Goal: Information Seeking & Learning: Learn about a topic

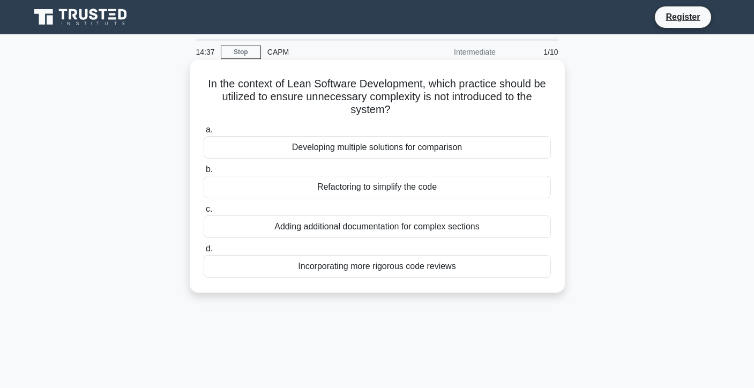
click at [425, 185] on div "Refactoring to simplify the code" at bounding box center [377, 187] width 347 height 23
click at [204, 173] on input "b. Refactoring to simplify the code" at bounding box center [204, 169] width 0 height 7
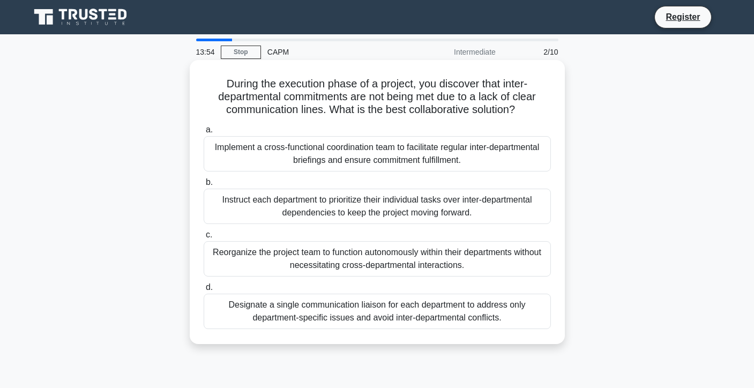
click at [464, 157] on div "Implement a cross-functional coordination team to facilitate regular inter-depa…" at bounding box center [377, 153] width 347 height 35
click at [204, 133] on input "a. Implement a cross-functional coordination team to facilitate regular inter-d…" at bounding box center [204, 130] width 0 height 7
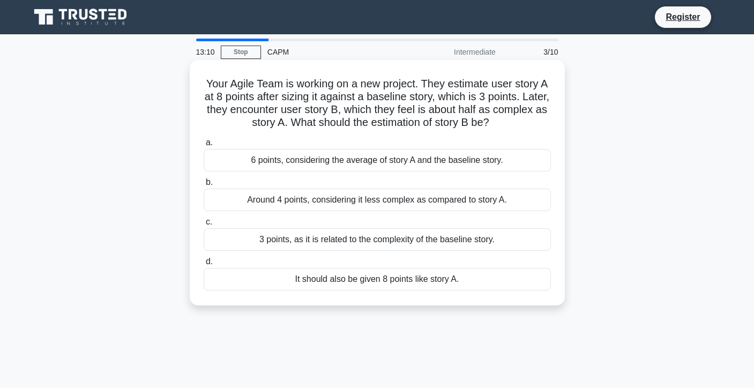
click at [436, 203] on div "Around 4 points, considering it less complex as compared to story A." at bounding box center [377, 200] width 347 height 23
click at [204, 186] on input "b. Around 4 points, considering it less complex as compared to story A." at bounding box center [204, 182] width 0 height 7
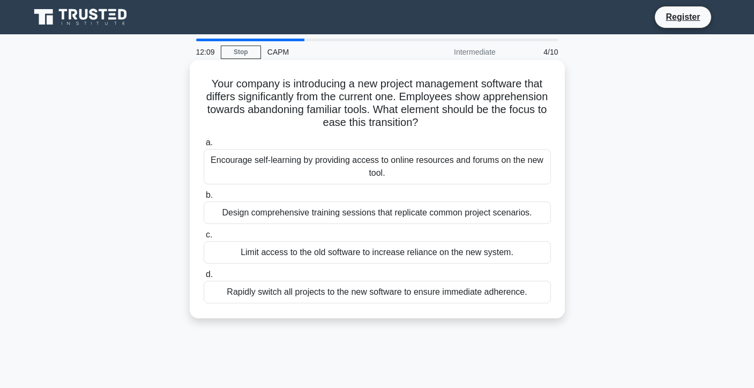
click at [507, 215] on div "Design comprehensive training sessions that replicate common project scenarios." at bounding box center [377, 213] width 347 height 23
click at [204, 199] on input "b. Design comprehensive training sessions that replicate common project scenari…" at bounding box center [204, 195] width 0 height 7
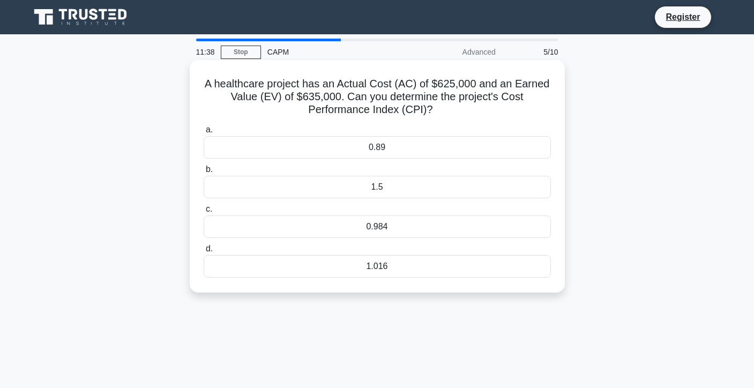
click at [412, 269] on div "1.016" at bounding box center [377, 266] width 347 height 23
click at [204, 252] on input "d. 1.016" at bounding box center [204, 249] width 0 height 7
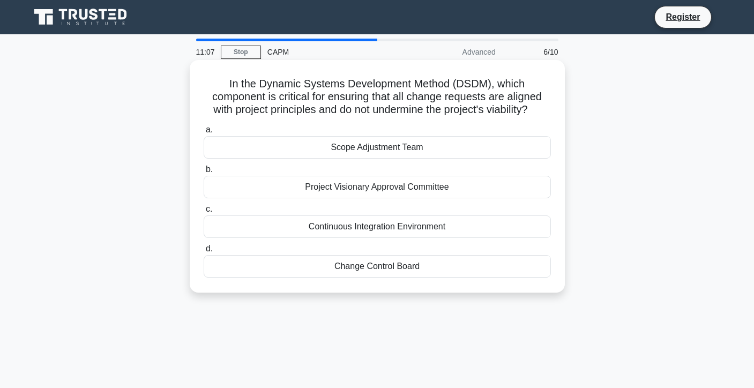
click at [404, 272] on div "Change Control Board" at bounding box center [377, 266] width 347 height 23
click at [204, 252] on input "d. Change Control Board" at bounding box center [204, 249] width 0 height 7
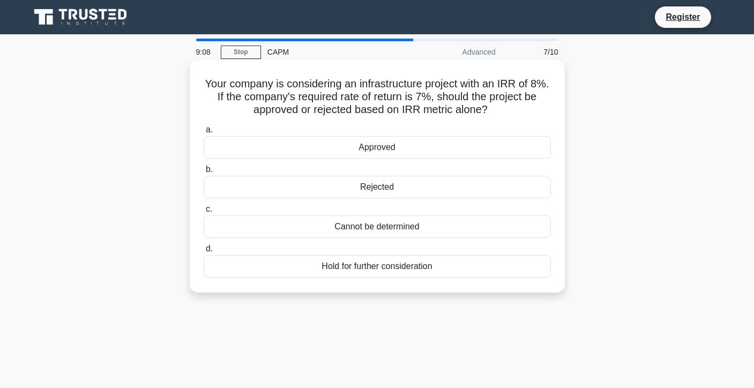
click at [309, 155] on div "Approved" at bounding box center [377, 147] width 347 height 23
click at [204, 133] on input "a. Approved" at bounding box center [204, 130] width 0 height 7
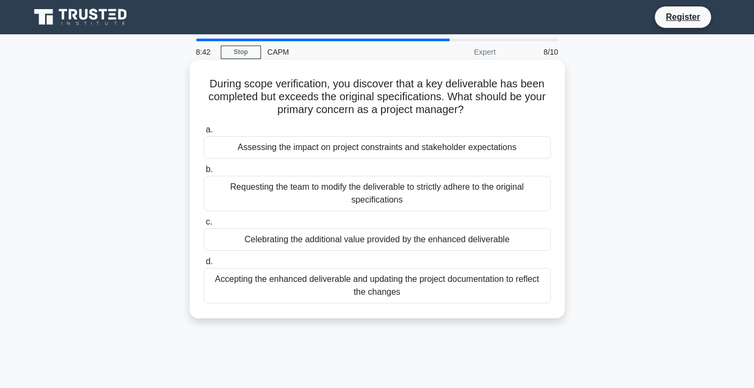
click at [330, 284] on div "Accepting the enhanced deliverable and updating the project documentation to re…" at bounding box center [377, 285] width 347 height 35
click at [204, 265] on input "d. Accepting the enhanced deliverable and updating the project documentation to…" at bounding box center [204, 261] width 0 height 7
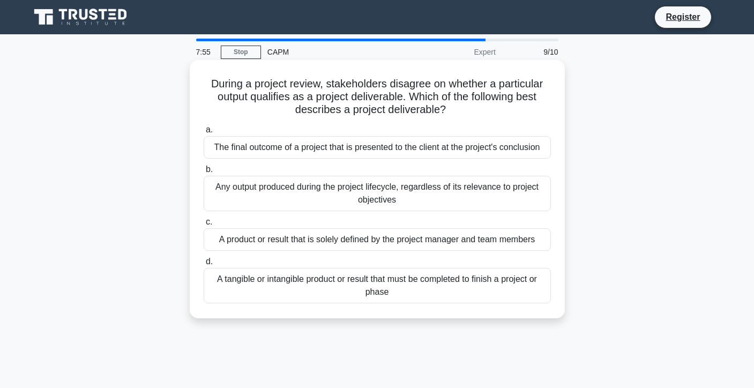
click at [383, 285] on div "A tangible or intangible product or result that must be completed to finish a p…" at bounding box center [377, 285] width 347 height 35
click at [204, 265] on input "d. A tangible or intangible product or result that must be completed to finish …" at bounding box center [204, 261] width 0 height 7
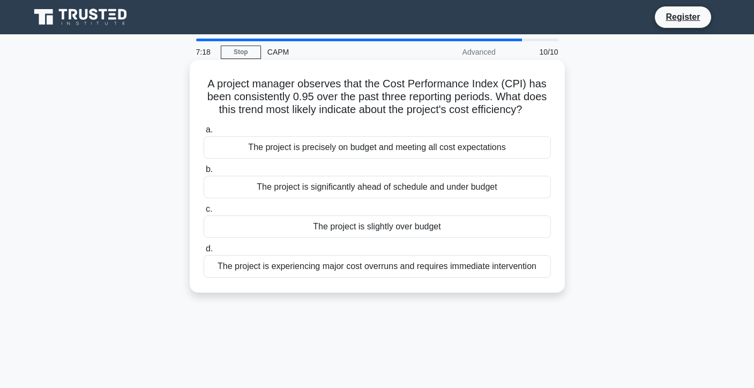
click at [413, 232] on div "The project is slightly over budget" at bounding box center [377, 226] width 347 height 23
click at [204, 213] on input "c. The project is slightly over budget" at bounding box center [204, 209] width 0 height 7
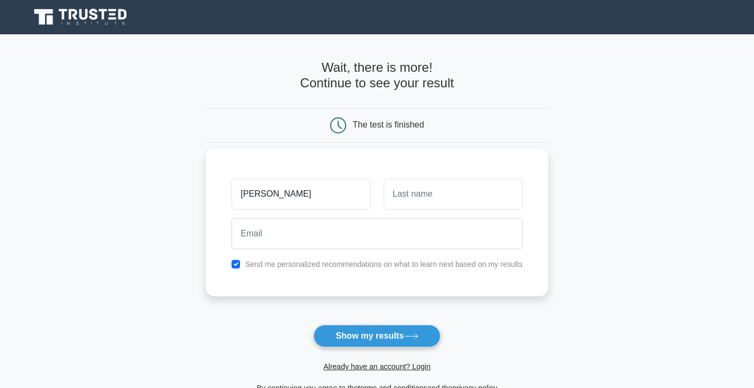
type input "Sally"
click at [406, 195] on input "text" at bounding box center [453, 194] width 139 height 31
type input "Alkhatib Abdalla"
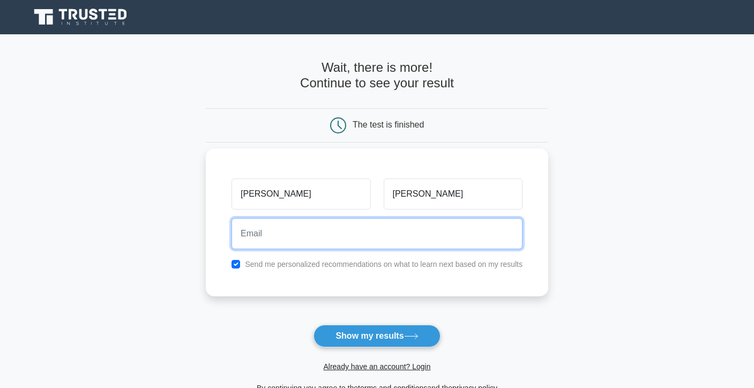
click at [440, 243] on input "email" at bounding box center [377, 233] width 291 height 31
type input "[EMAIL_ADDRESS][DOMAIN_NAME]"
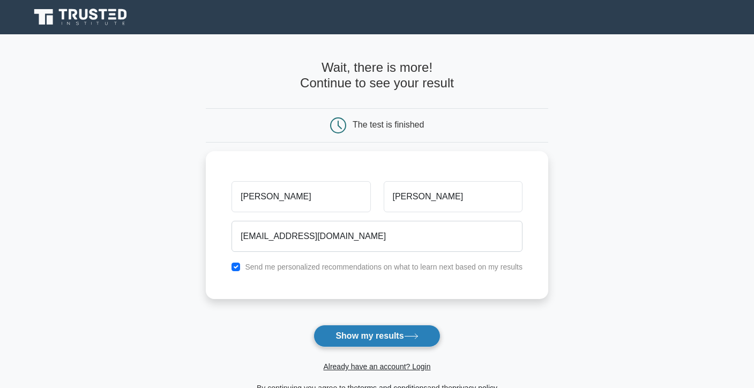
click at [381, 345] on button "Show my results" at bounding box center [377, 336] width 127 height 23
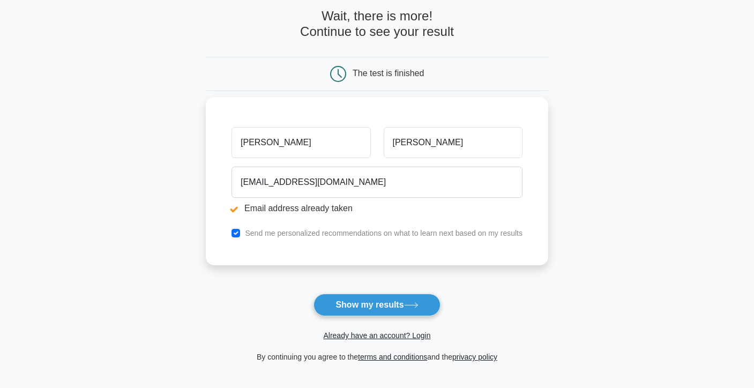
scroll to position [93, 0]
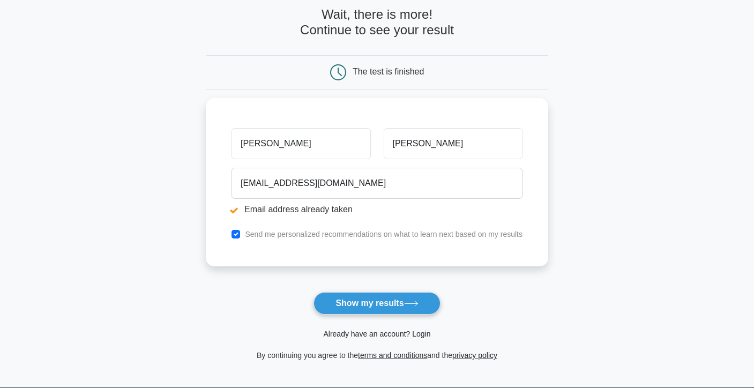
click at [394, 332] on link "Already have an account? Login" at bounding box center [376, 334] width 107 height 9
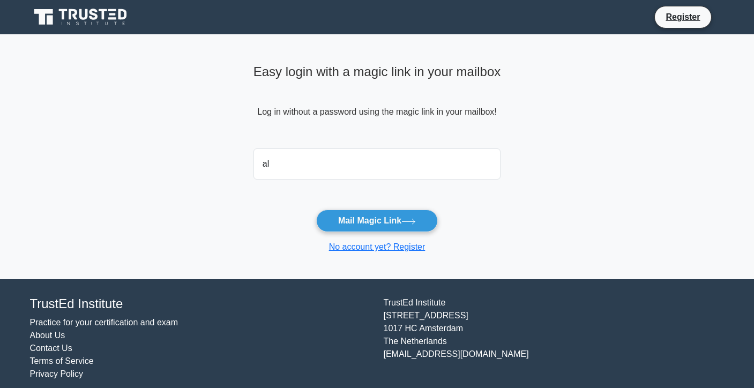
type input "[EMAIL_ADDRESS][DOMAIN_NAME]"
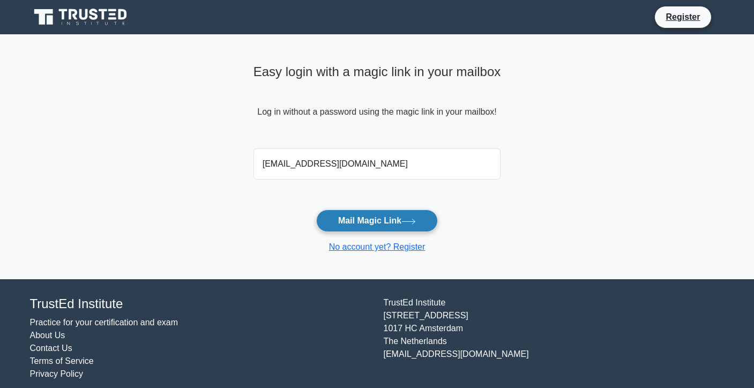
click at [358, 227] on button "Mail Magic Link" at bounding box center [377, 221] width 122 height 23
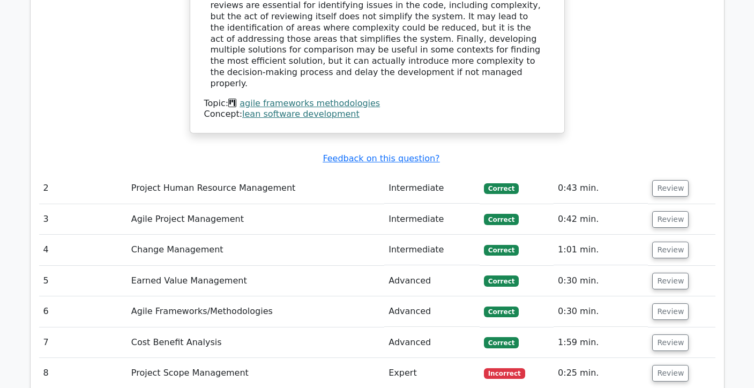
scroll to position [1036, 0]
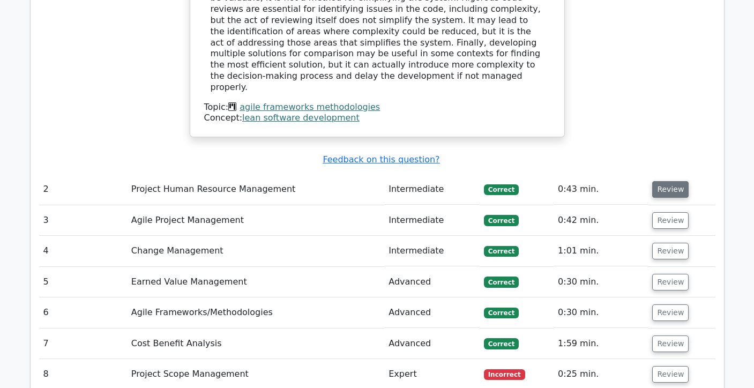
click at [671, 181] on button "Review" at bounding box center [670, 189] width 36 height 17
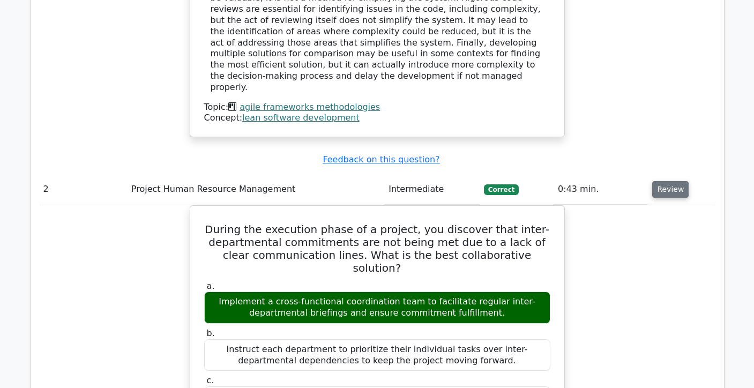
click at [670, 181] on button "Review" at bounding box center [670, 189] width 36 height 17
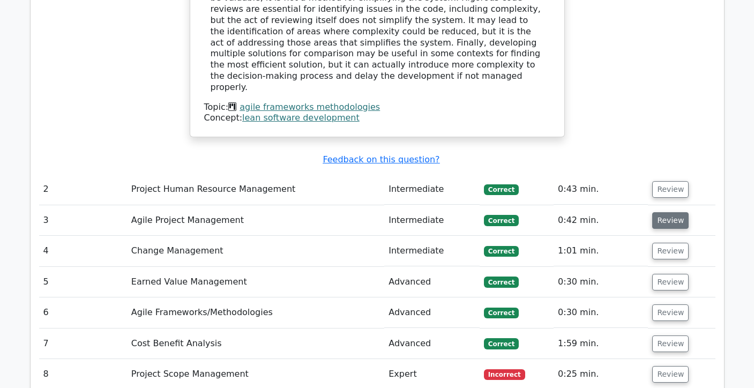
click at [662, 212] on button "Review" at bounding box center [670, 220] width 36 height 17
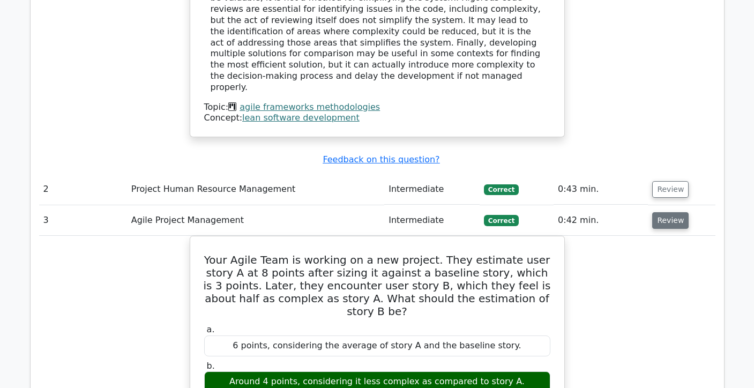
click at [663, 212] on button "Review" at bounding box center [670, 220] width 36 height 17
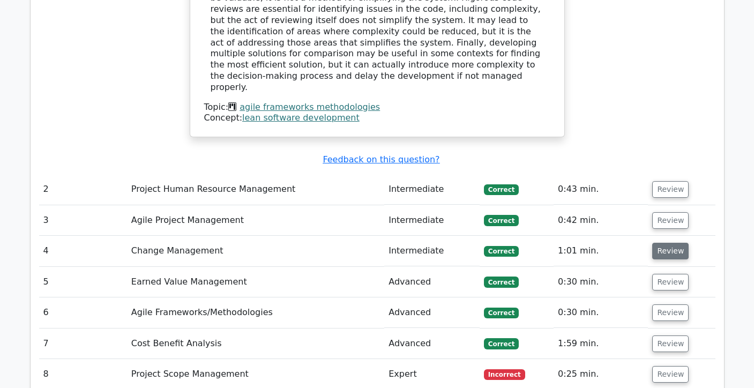
click at [660, 243] on button "Review" at bounding box center [670, 251] width 36 height 17
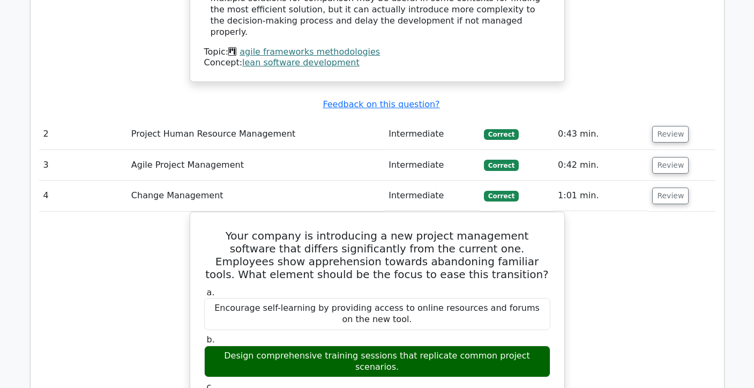
scroll to position [1092, 0]
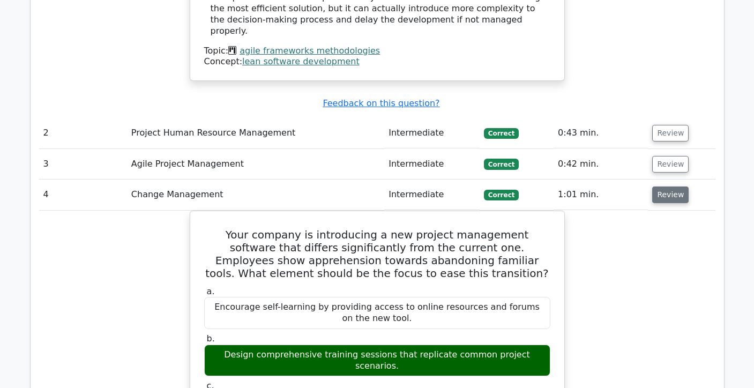
click at [664, 187] on button "Review" at bounding box center [670, 195] width 36 height 17
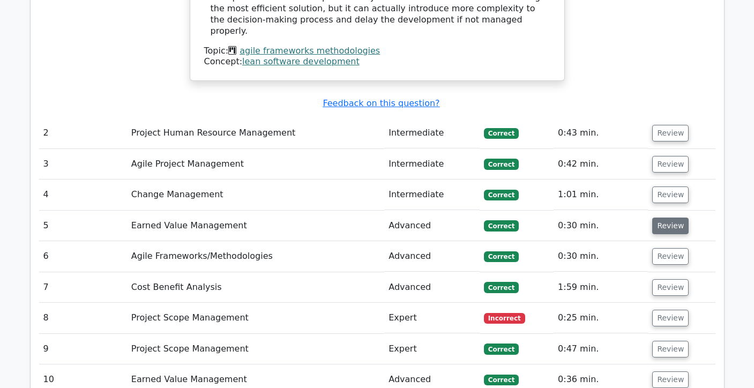
click at [661, 218] on button "Review" at bounding box center [670, 226] width 36 height 17
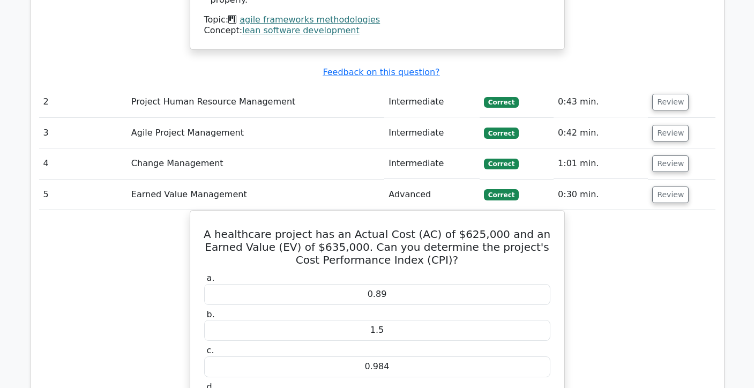
scroll to position [1124, 0]
click at [666, 186] on button "Review" at bounding box center [670, 194] width 36 height 17
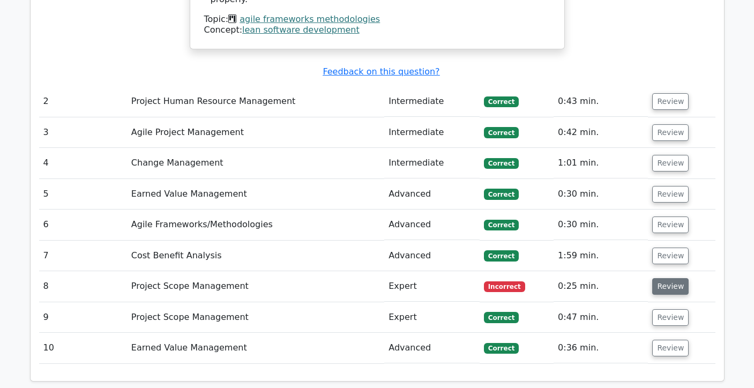
click at [656, 278] on button "Review" at bounding box center [670, 286] width 36 height 17
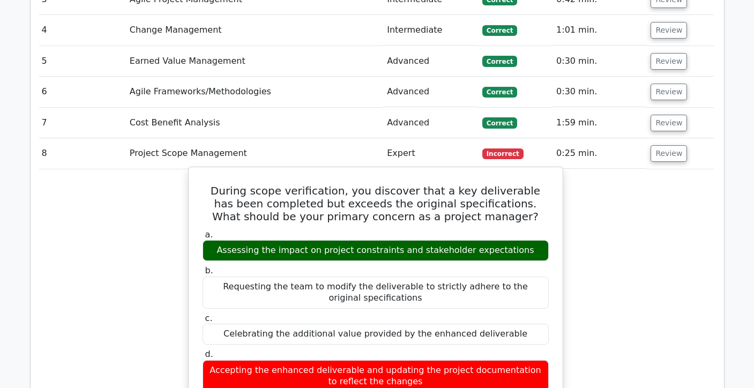
scroll to position [1258, 0]
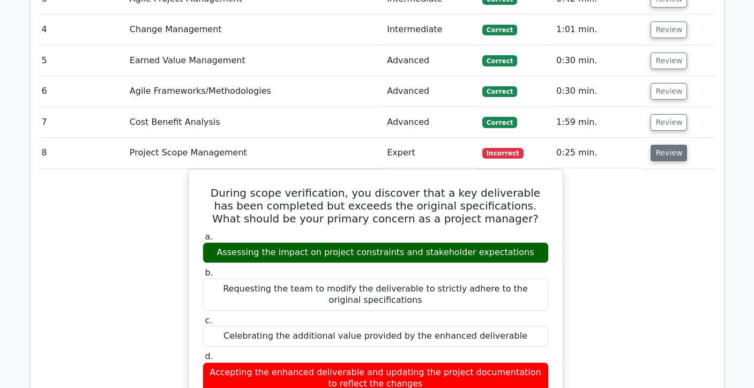
click at [654, 145] on button "Review" at bounding box center [669, 153] width 36 height 17
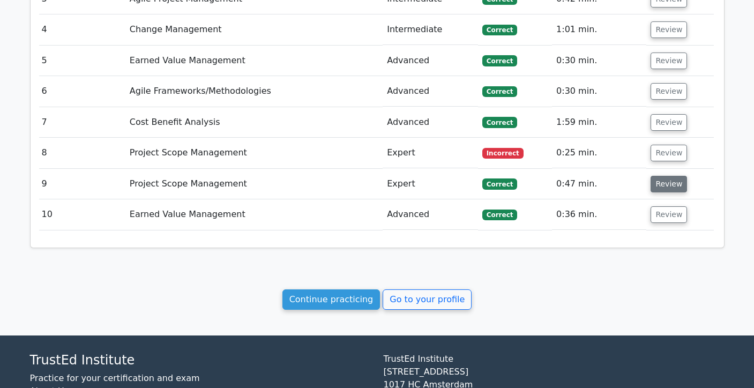
click at [663, 176] on button "Review" at bounding box center [669, 184] width 36 height 17
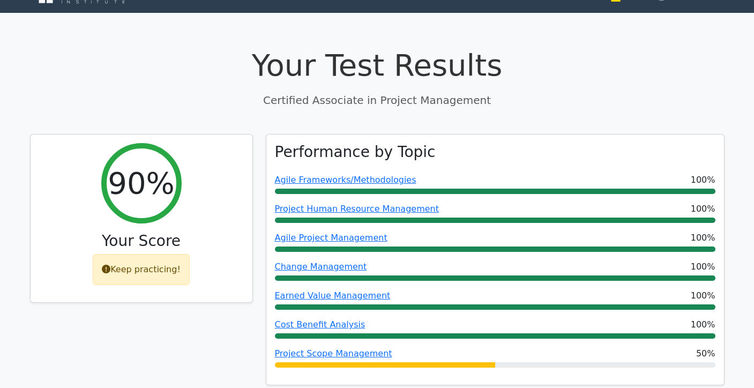
scroll to position [0, 0]
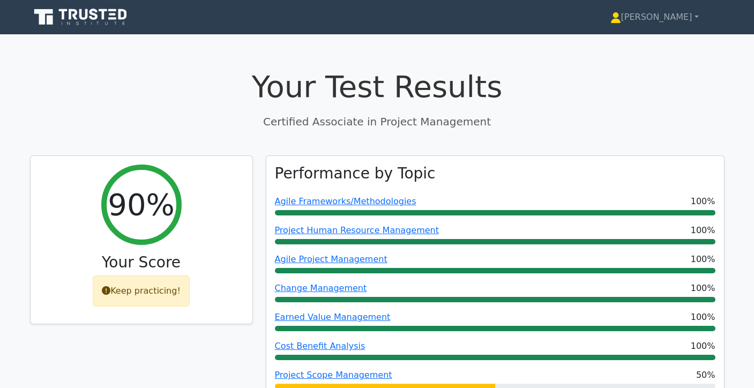
click at [123, 20] on icon at bounding box center [81, 17] width 103 height 20
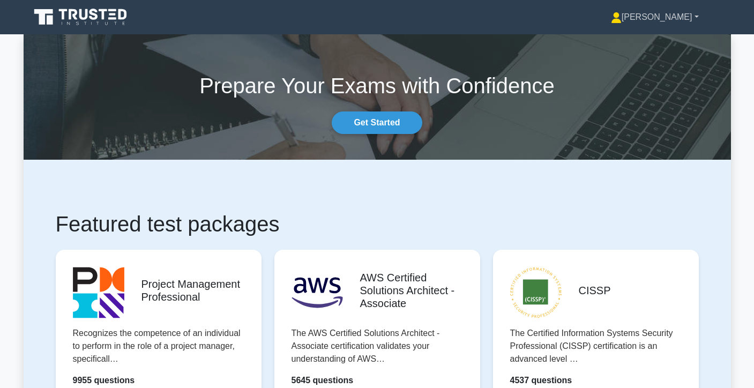
click at [682, 20] on link "[PERSON_NAME]" at bounding box center [654, 16] width 139 height 21
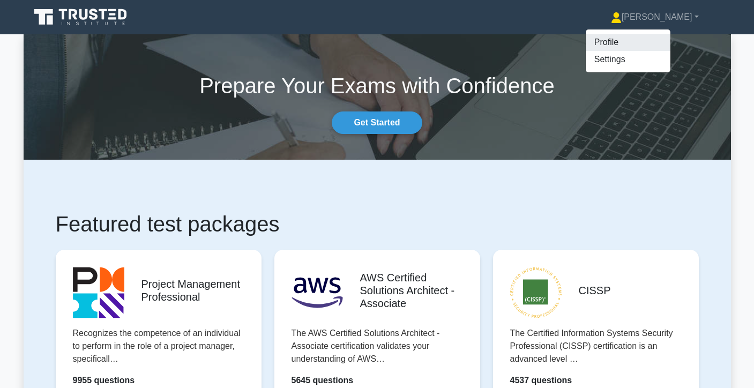
click at [663, 49] on link "Profile" at bounding box center [628, 42] width 85 height 17
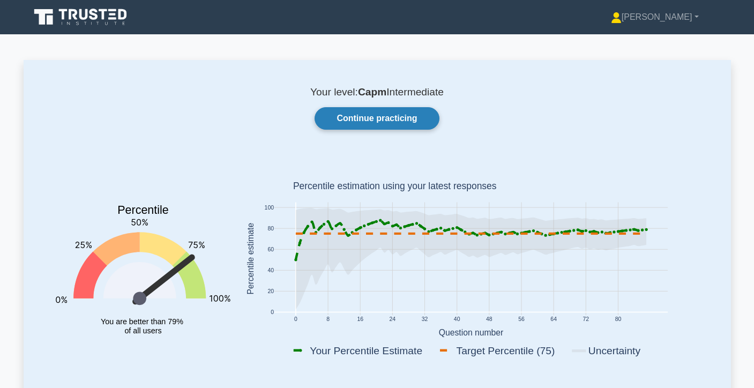
click at [419, 121] on link "Continue practicing" at bounding box center [377, 118] width 124 height 23
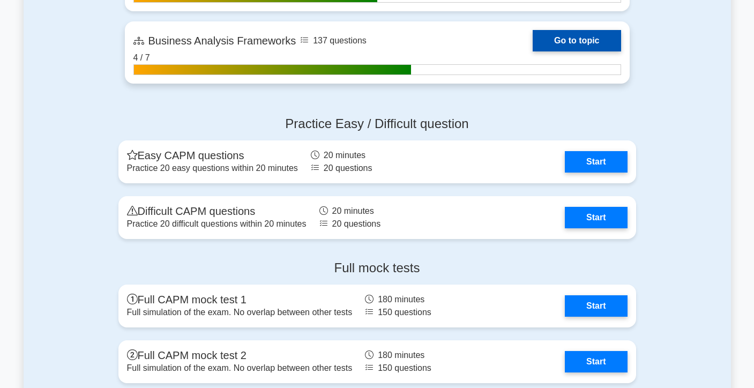
scroll to position [3071, 0]
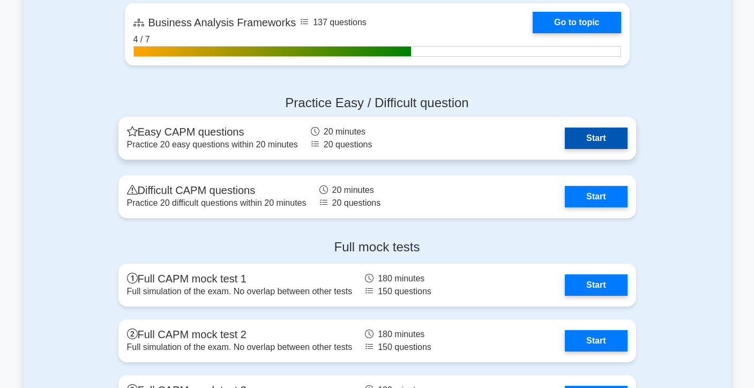
click at [586, 143] on link "Start" at bounding box center [596, 138] width 62 height 21
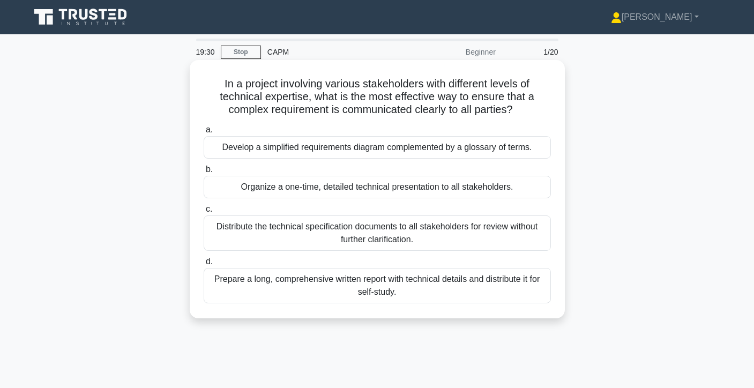
click at [510, 151] on div "Develop a simplified requirements diagram complemented by a glossary of terms." at bounding box center [377, 147] width 347 height 23
click at [204, 133] on input "a. Develop a simplified requirements diagram complemented by a glossary of term…" at bounding box center [204, 130] width 0 height 7
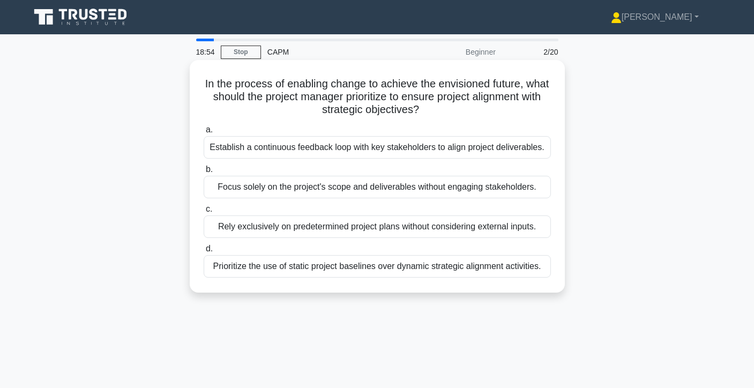
click at [526, 149] on div "Establish a continuous feedback loop with key stakeholders to align project del…" at bounding box center [377, 147] width 347 height 23
click at [204, 133] on input "a. Establish a continuous feedback loop with key stakeholders to align project …" at bounding box center [204, 130] width 0 height 7
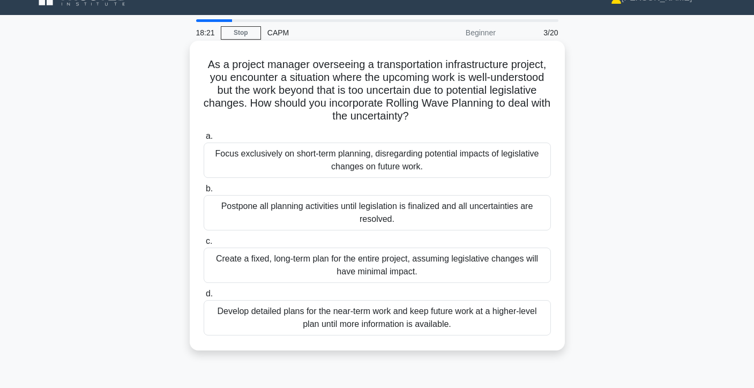
scroll to position [21, 0]
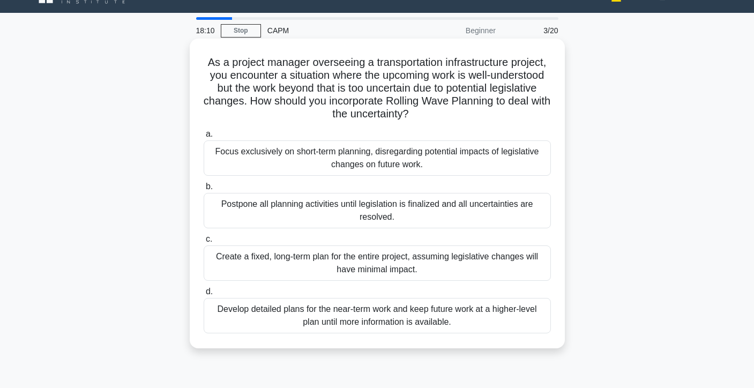
click at [467, 319] on div "Develop detailed plans for the near-term work and keep future work at a higher-…" at bounding box center [377, 315] width 347 height 35
click at [204, 295] on input "d. Develop detailed plans for the near-term work and keep future work at a high…" at bounding box center [204, 291] width 0 height 7
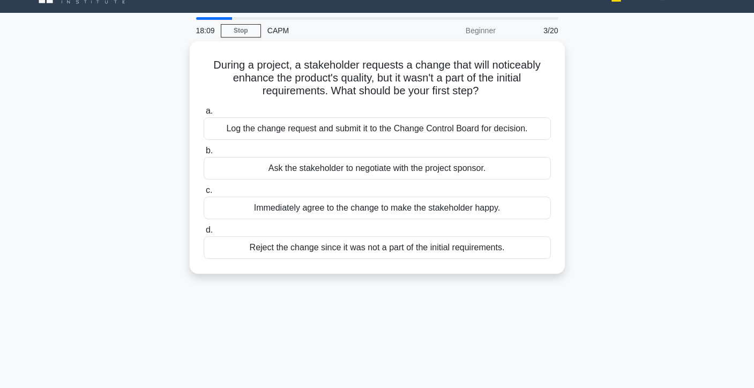
scroll to position [0, 0]
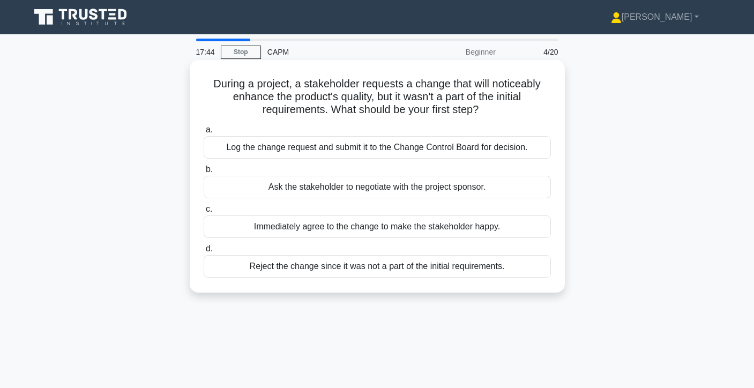
click at [531, 147] on div "Log the change request and submit it to the Change Control Board for decision." at bounding box center [377, 147] width 347 height 23
click at [204, 133] on input "a. Log the change request and submit it to the Change Control Board for decisio…" at bounding box center [204, 130] width 0 height 7
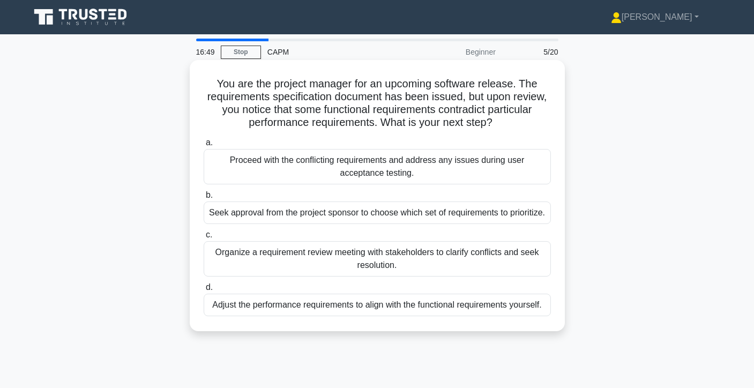
click at [521, 261] on div "Organize a requirement review meeting with stakeholders to clarify conflicts an…" at bounding box center [377, 258] width 347 height 35
click at [204, 239] on input "c. Organize a requirement review meeting with stakeholders to clarify conflicts…" at bounding box center [204, 235] width 0 height 7
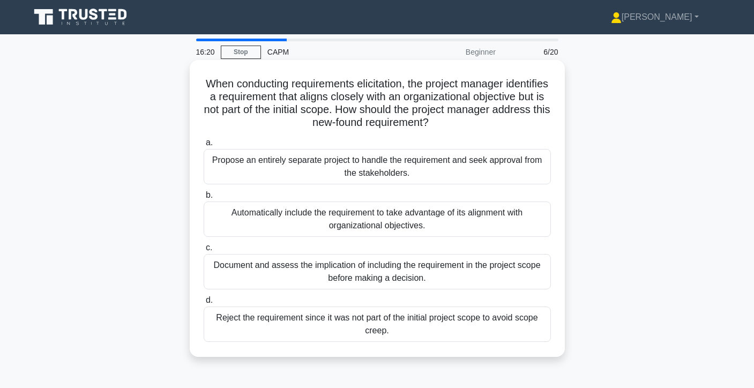
click at [502, 280] on div "Document and assess the implication of including the requirement in the project…" at bounding box center [377, 271] width 347 height 35
click at [204, 251] on input "c. Document and assess the implication of including the requirement in the proj…" at bounding box center [204, 247] width 0 height 7
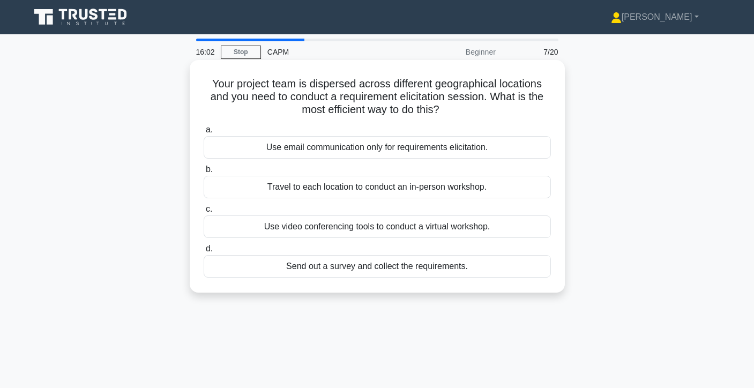
click at [508, 230] on div "Use video conferencing tools to conduct a virtual workshop." at bounding box center [377, 226] width 347 height 23
click at [204, 213] on input "c. Use video conferencing tools to conduct a virtual workshop." at bounding box center [204, 209] width 0 height 7
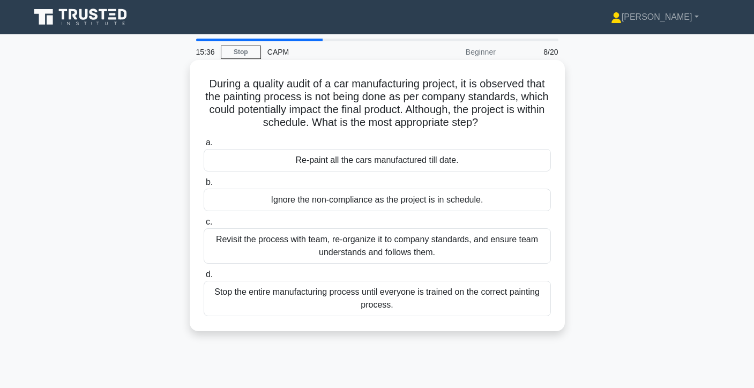
click at [530, 250] on div "Revisit the process with team, re-organize it to company standards, and ensure …" at bounding box center [377, 245] width 347 height 35
click at [204, 226] on input "c. Revisit the process with team, re-organize it to company standards, and ensu…" at bounding box center [204, 222] width 0 height 7
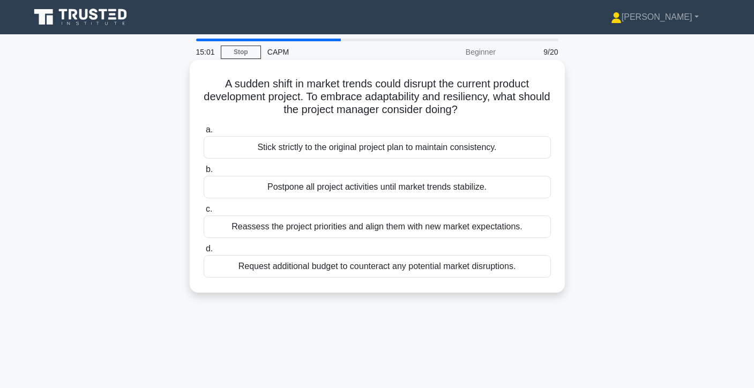
click at [500, 232] on div "Reassess the project priorities and align them with new market expectations." at bounding box center [377, 226] width 347 height 23
click at [204, 213] on input "c. Reassess the project priorities and align them with new market expectations." at bounding box center [204, 209] width 0 height 7
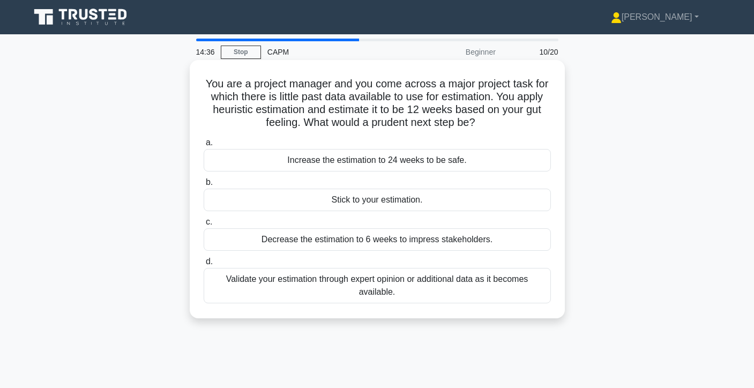
click at [520, 289] on div "Validate your estimation through expert opinion or additional data as it become…" at bounding box center [377, 285] width 347 height 35
click at [204, 265] on input "d. Validate your estimation through expert opinion or additional data as it bec…" at bounding box center [204, 261] width 0 height 7
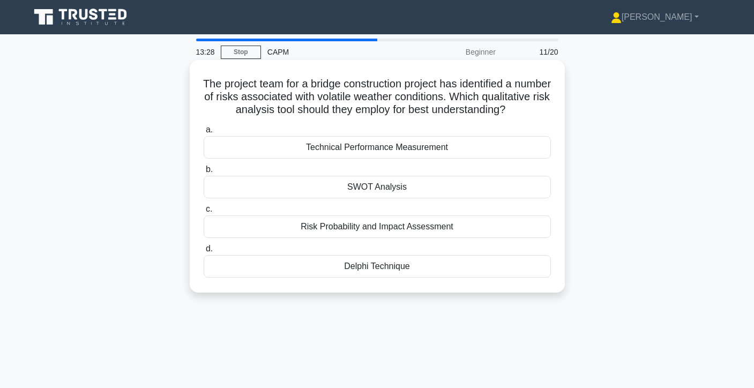
click at [330, 238] on div "Risk Probability and Impact Assessment" at bounding box center [377, 226] width 347 height 23
click at [204, 213] on input "c. Risk Probability and Impact Assessment" at bounding box center [204, 209] width 0 height 7
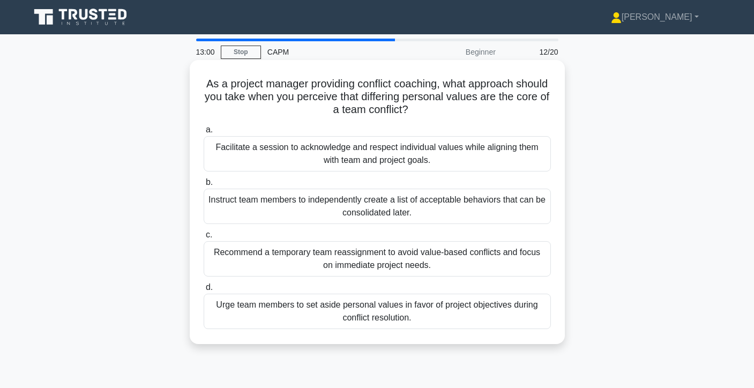
click at [438, 167] on div "Facilitate a session to acknowledge and respect individual values while alignin…" at bounding box center [377, 153] width 347 height 35
click at [204, 133] on input "a. Facilitate a session to acknowledge and respect individual values while alig…" at bounding box center [204, 130] width 0 height 7
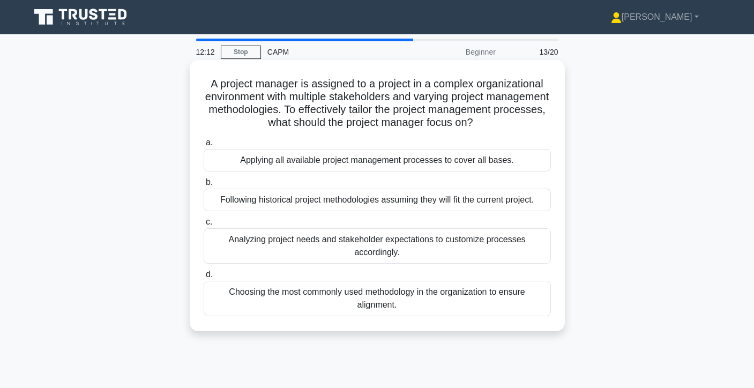
click at [469, 241] on div "Analyzing project needs and stakeholder expectations to customize processes acc…" at bounding box center [377, 245] width 347 height 35
click at [204, 226] on input "c. Analyzing project needs and stakeholder expectations to customize processes …" at bounding box center [204, 222] width 0 height 7
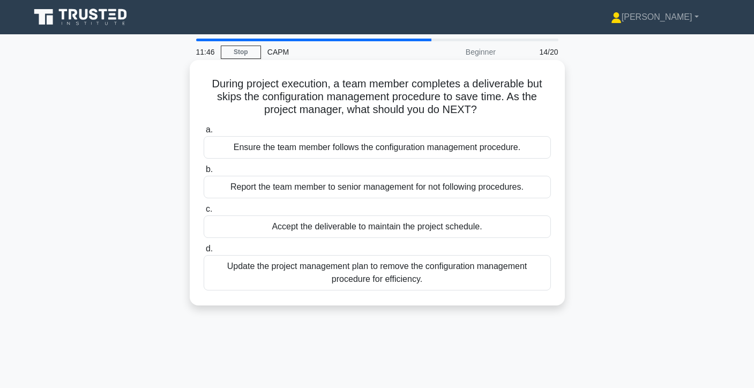
click at [494, 189] on div "Report the team member to senior management for not following procedures." at bounding box center [377, 187] width 347 height 23
click at [204, 173] on input "b. Report the team member to senior management for not following procedures." at bounding box center [204, 169] width 0 height 7
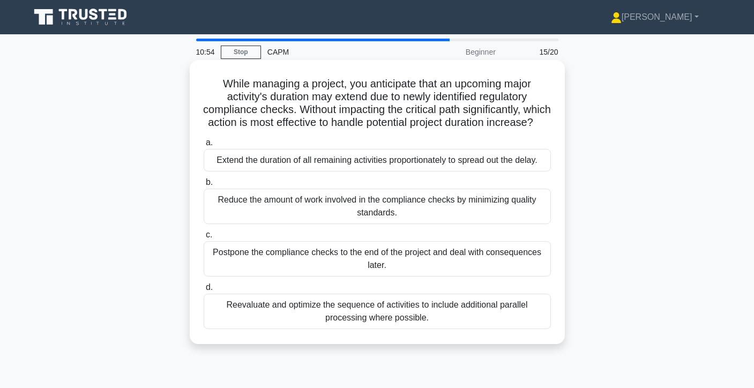
click at [439, 316] on div "Reevaluate and optimize the sequence of activities to include additional parall…" at bounding box center [377, 311] width 347 height 35
click at [204, 291] on input "d. Reevaluate and optimize the sequence of activities to include additional par…" at bounding box center [204, 287] width 0 height 7
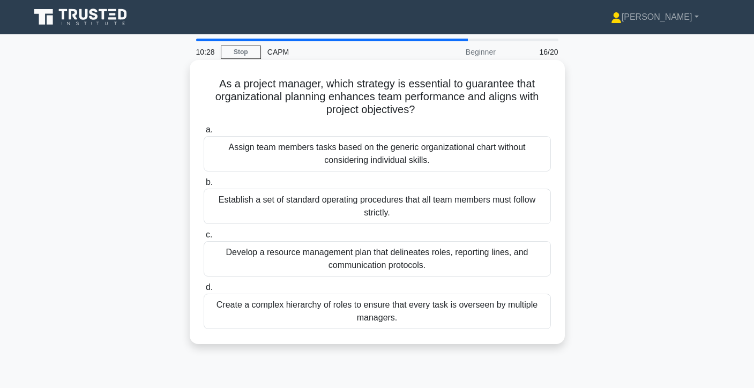
click at [485, 267] on div "Develop a resource management plan that delineates roles, reporting lines, and …" at bounding box center [377, 258] width 347 height 35
click at [204, 239] on input "c. Develop a resource management plan that delineates roles, reporting lines, a…" at bounding box center [204, 235] width 0 height 7
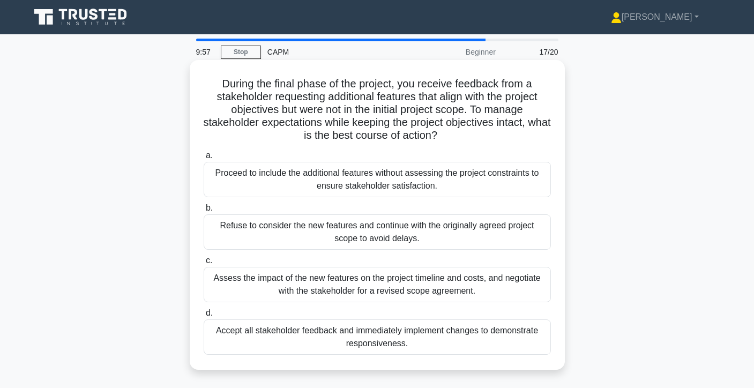
click at [484, 287] on div "Assess the impact of the new features on the project timeline and costs, and ne…" at bounding box center [377, 284] width 347 height 35
click at [204, 264] on input "c. Assess the impact of the new features on the project timeline and costs, and…" at bounding box center [204, 260] width 0 height 7
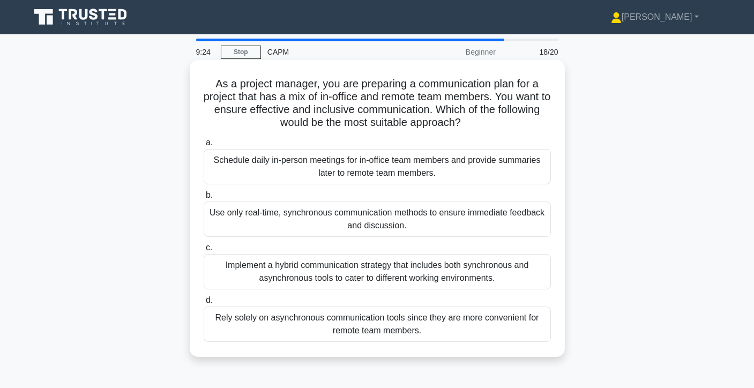
click at [495, 284] on div "Implement a hybrid communication strategy that includes both synchronous and as…" at bounding box center [377, 271] width 347 height 35
click at [204, 251] on input "c. Implement a hybrid communication strategy that includes both synchronous and…" at bounding box center [204, 247] width 0 height 7
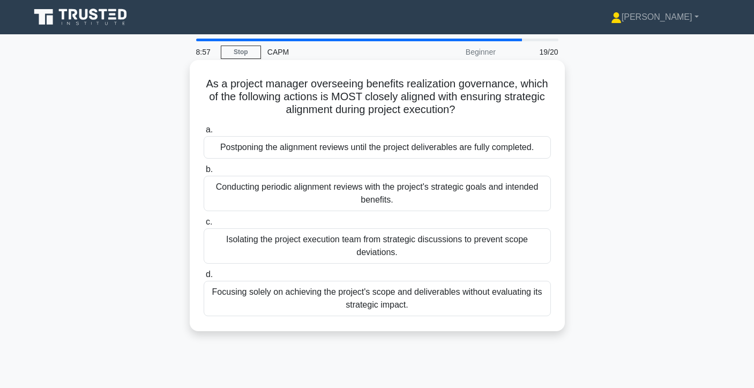
click at [531, 201] on div "Conducting periodic alignment reviews with the project's strategic goals and in…" at bounding box center [377, 193] width 347 height 35
click at [204, 173] on input "b. Conducting periodic alignment reviews with the project's strategic goals and…" at bounding box center [204, 169] width 0 height 7
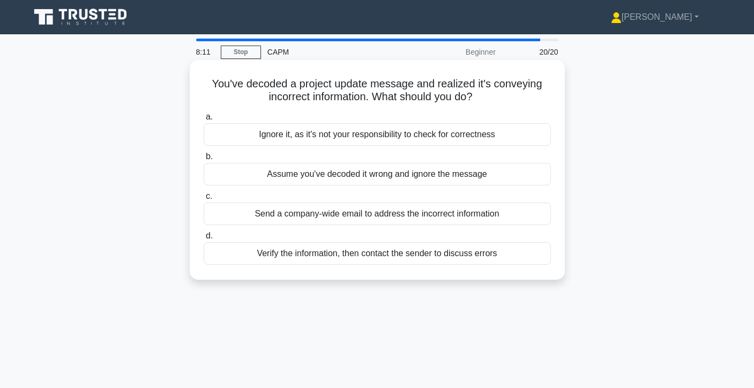
click at [480, 257] on div "Verify the information, then contact the sender to discuss errors" at bounding box center [377, 253] width 347 height 23
click at [204, 240] on input "d. Verify the information, then contact the sender to discuss errors" at bounding box center [204, 236] width 0 height 7
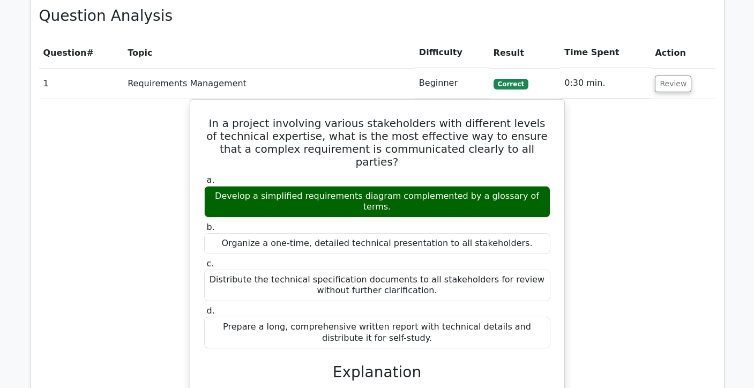
scroll to position [801, 0]
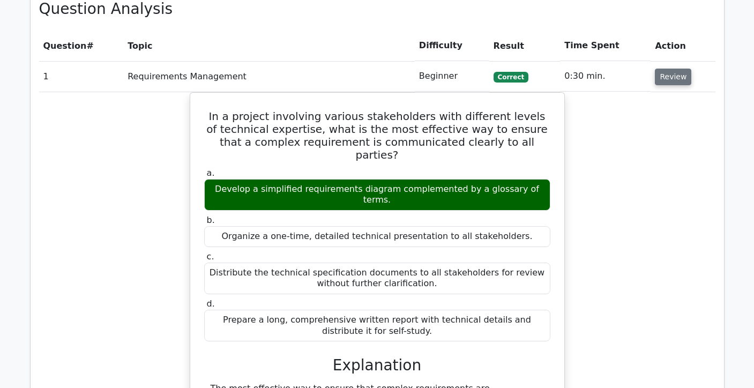
click at [674, 81] on button "Review" at bounding box center [673, 77] width 36 height 17
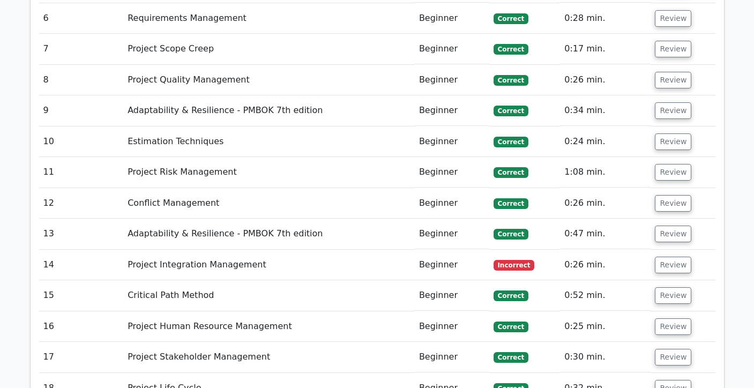
scroll to position [1017, 0]
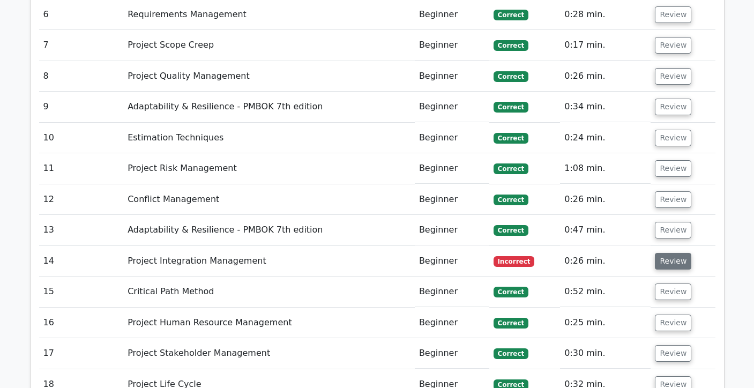
click at [661, 259] on button "Review" at bounding box center [673, 261] width 36 height 17
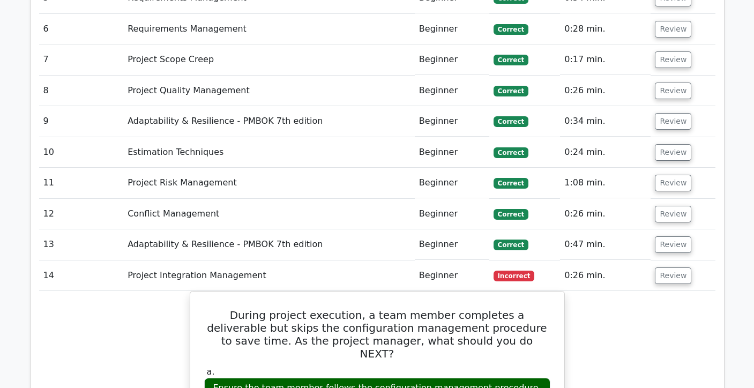
scroll to position [1006, 0]
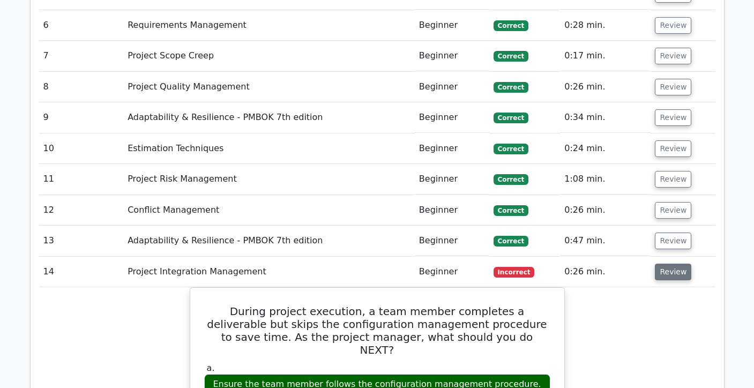
click at [659, 273] on button "Review" at bounding box center [673, 272] width 36 height 17
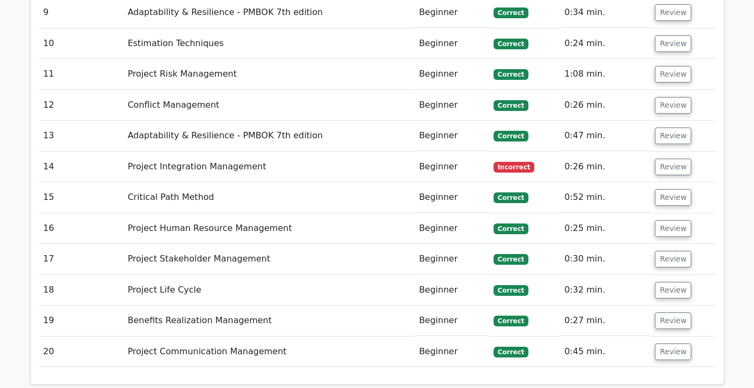
scroll to position [1126, 0]
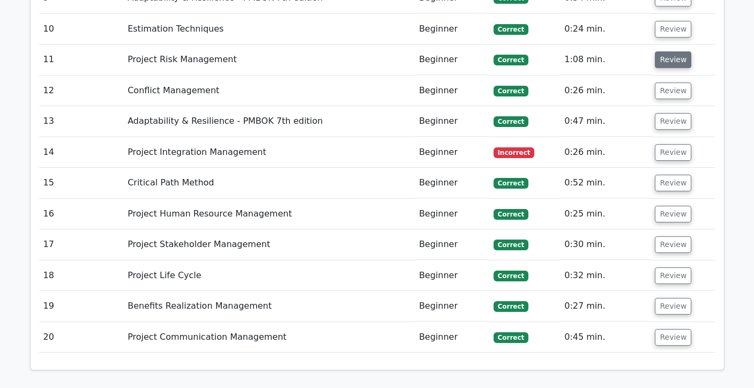
click at [671, 64] on button "Review" at bounding box center [673, 59] width 36 height 17
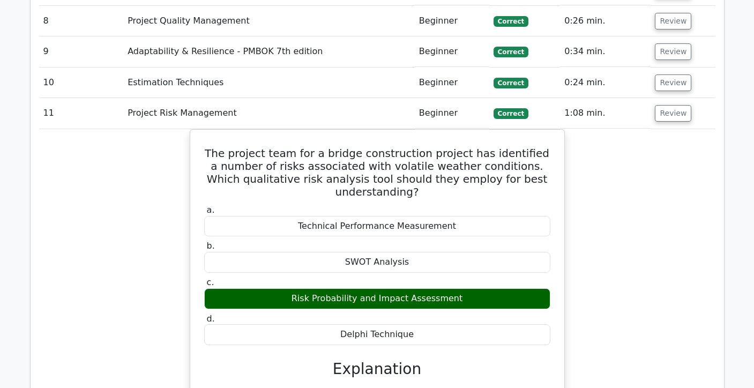
scroll to position [1068, 0]
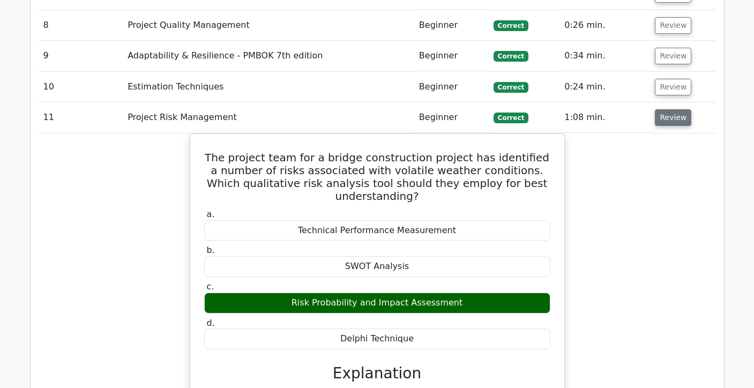
click at [679, 117] on button "Review" at bounding box center [673, 117] width 36 height 17
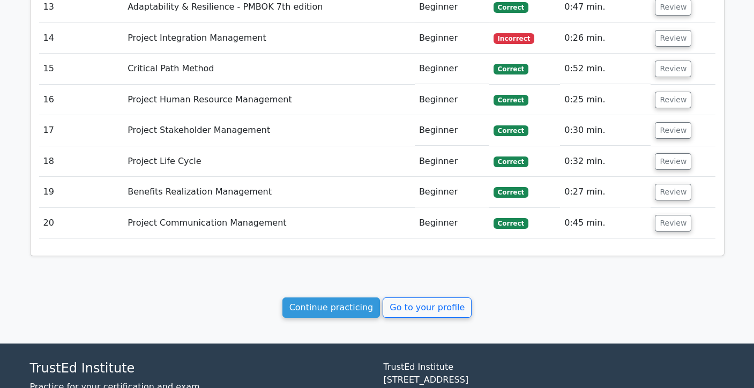
scroll to position [1322, 0]
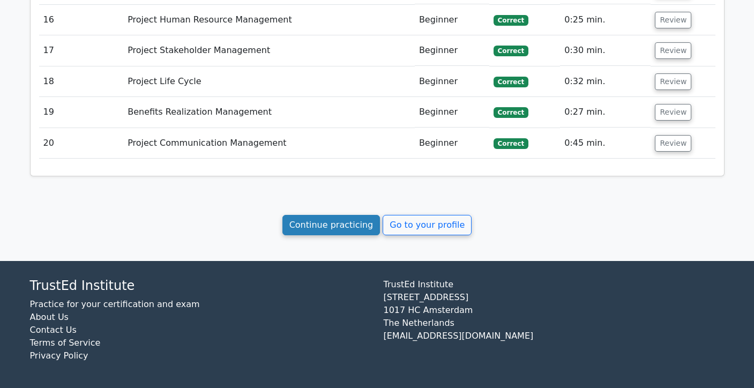
click at [354, 227] on link "Continue practicing" at bounding box center [331, 225] width 98 height 20
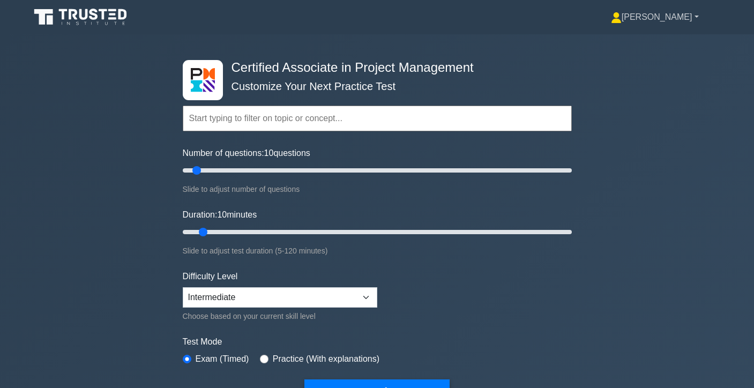
click at [670, 17] on link "[PERSON_NAME]" at bounding box center [654, 16] width 139 height 21
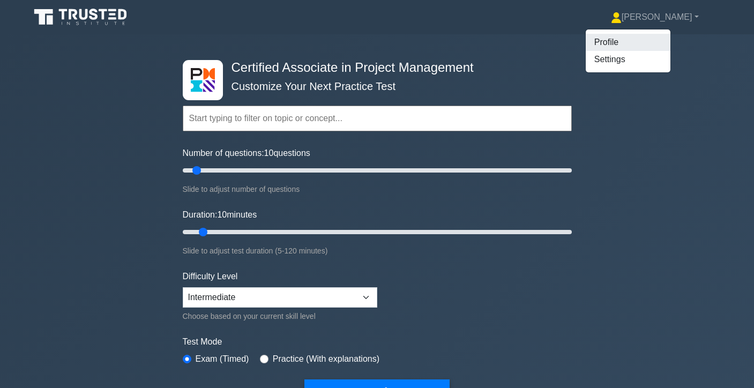
click at [659, 38] on link "Profile" at bounding box center [628, 42] width 85 height 17
